Goal: Task Accomplishment & Management: Use online tool/utility

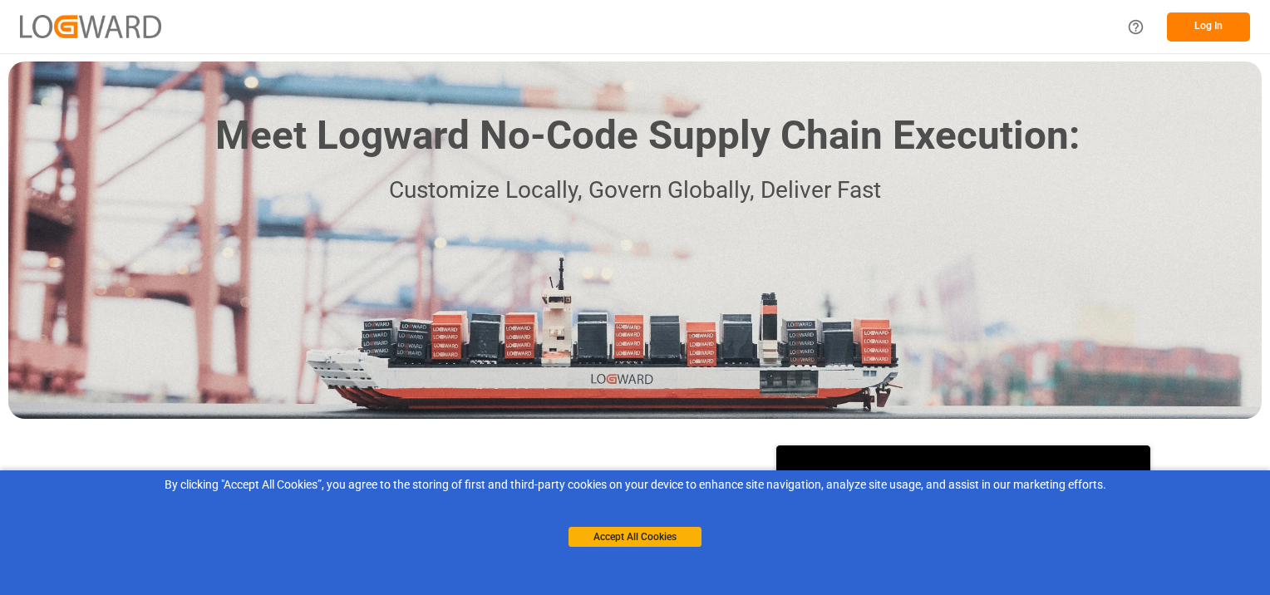
click at [1217, 14] on button "Log In" at bounding box center [1208, 26] width 83 height 29
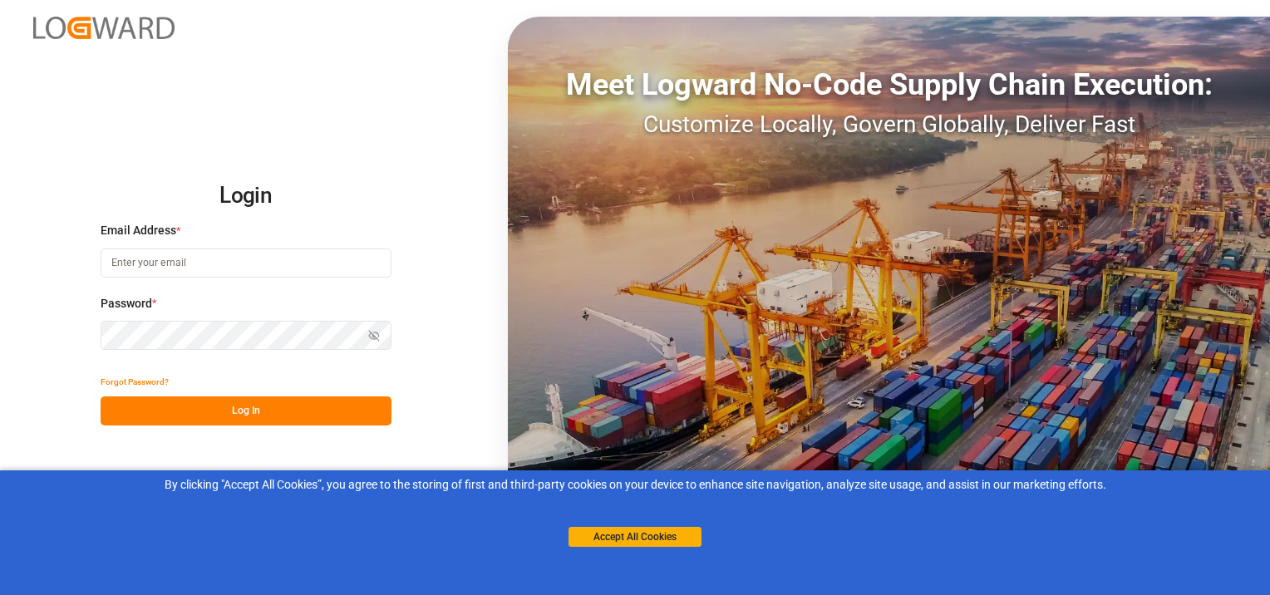
type input "[PERSON_NAME][EMAIL_ADDRESS][DOMAIN_NAME]"
click at [224, 405] on button "Log In" at bounding box center [246, 410] width 291 height 29
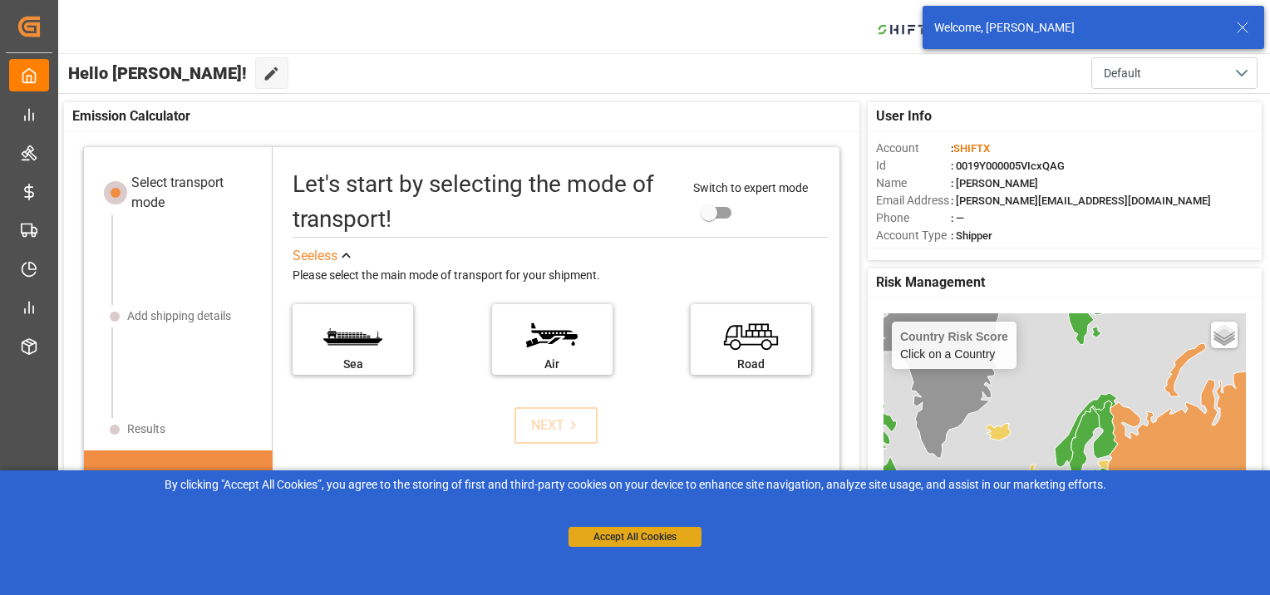
click at [595, 535] on button "Accept All Cookies" at bounding box center [634, 537] width 133 height 20
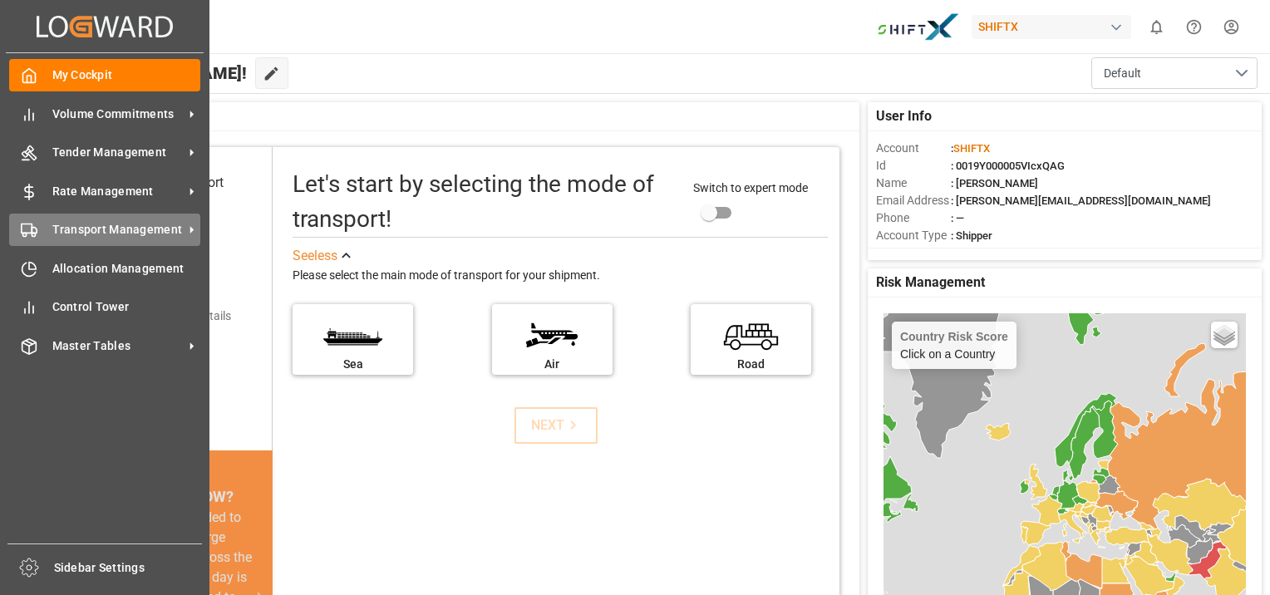
click at [125, 233] on span "Transport Management" at bounding box center [117, 229] width 131 height 17
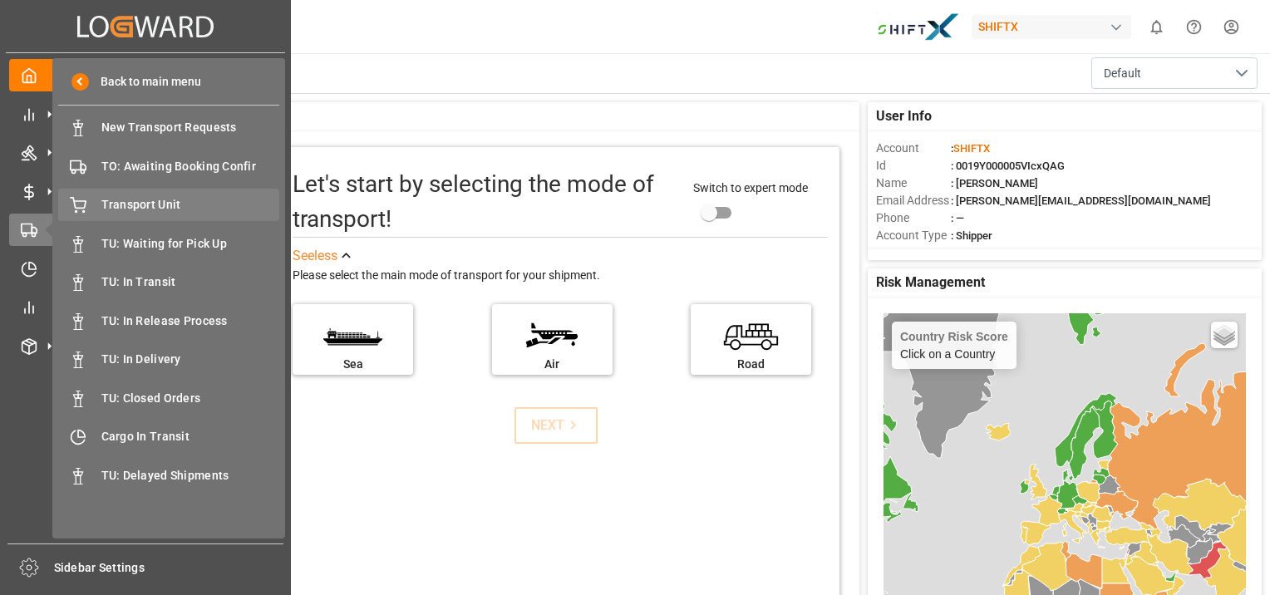
click at [205, 207] on span "Transport Unit" at bounding box center [190, 204] width 179 height 17
